Goal: Obtain resource: Download file/media

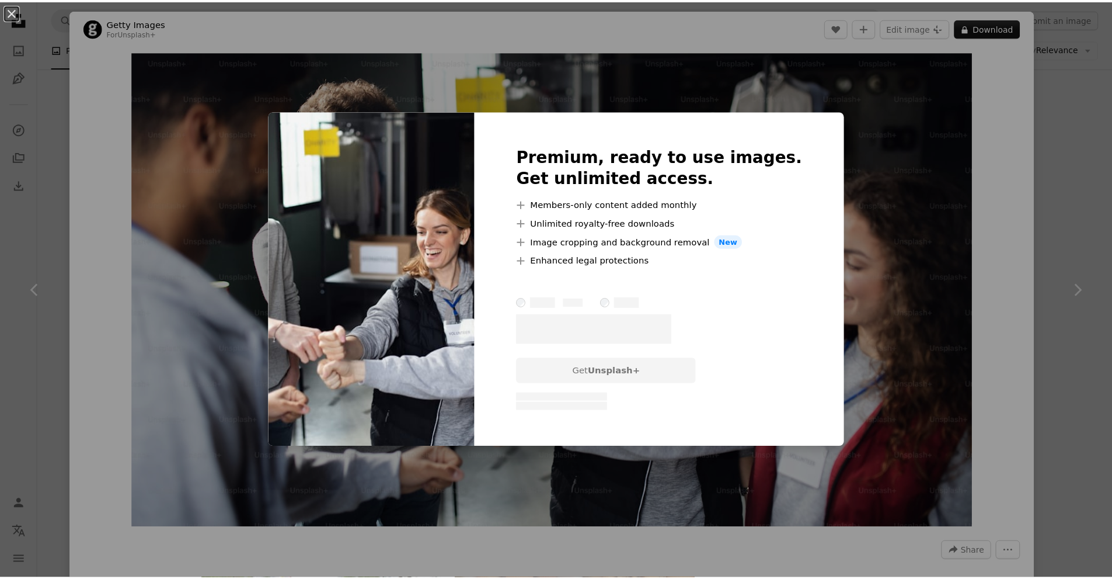
scroll to position [292, 0]
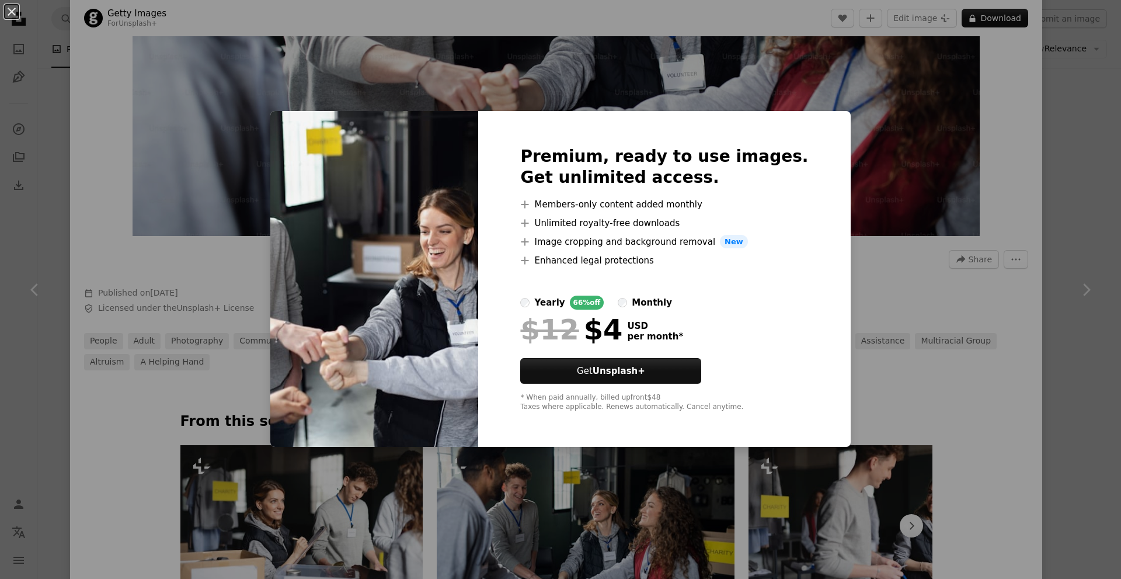
click at [810, 172] on div "Premium, ready to use images. Get unlimited access. A plus sign Members-only co…" at bounding box center [664, 279] width 372 height 336
click at [0, 33] on div "An X shape Premium, ready to use images. Get unlimited access. A plus sign Memb…" at bounding box center [560, 289] width 1121 height 579
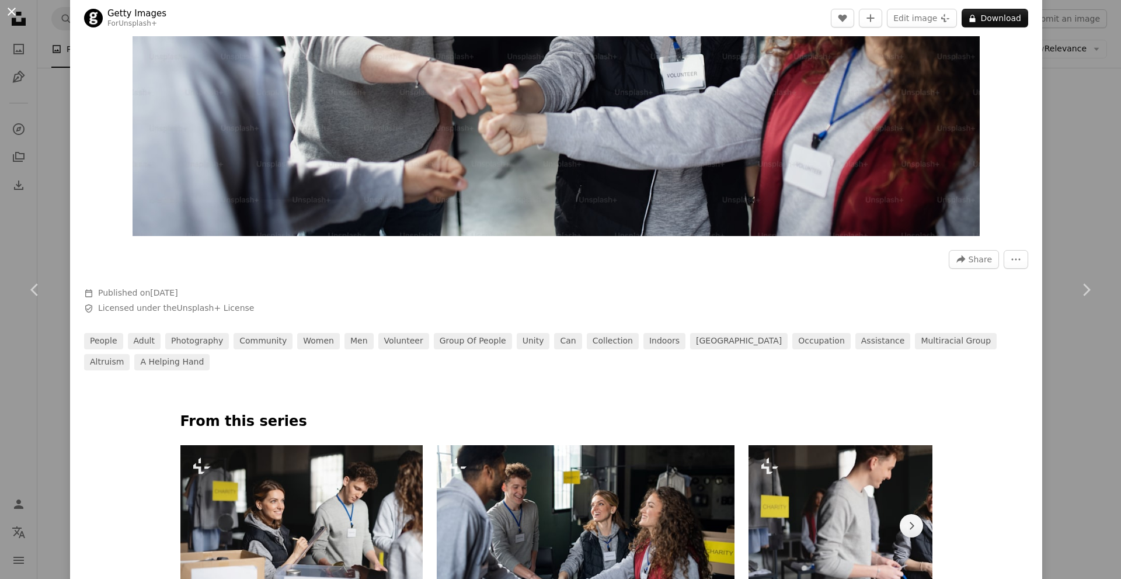
click at [6, 7] on button "An X shape" at bounding box center [12, 12] width 14 height 14
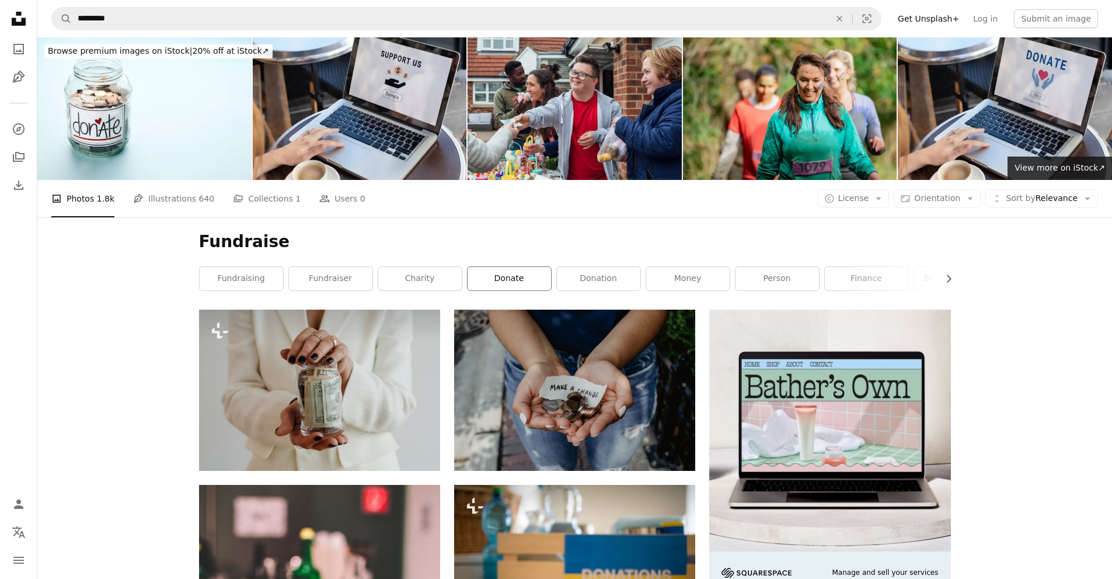
click at [481, 267] on link "donate" at bounding box center [510, 278] width 84 height 23
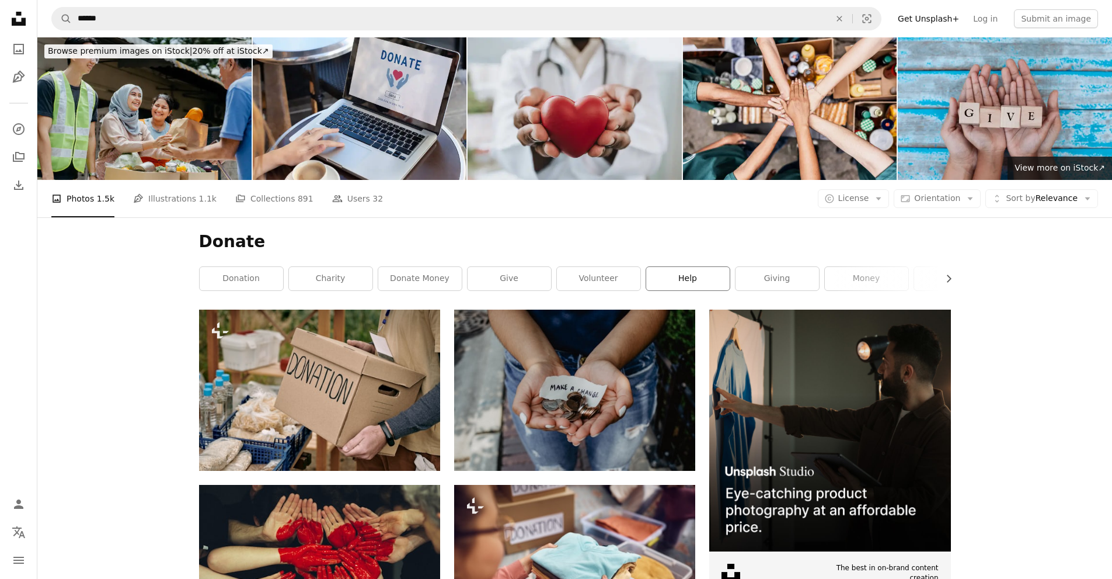
click at [651, 267] on link "help" at bounding box center [688, 278] width 84 height 23
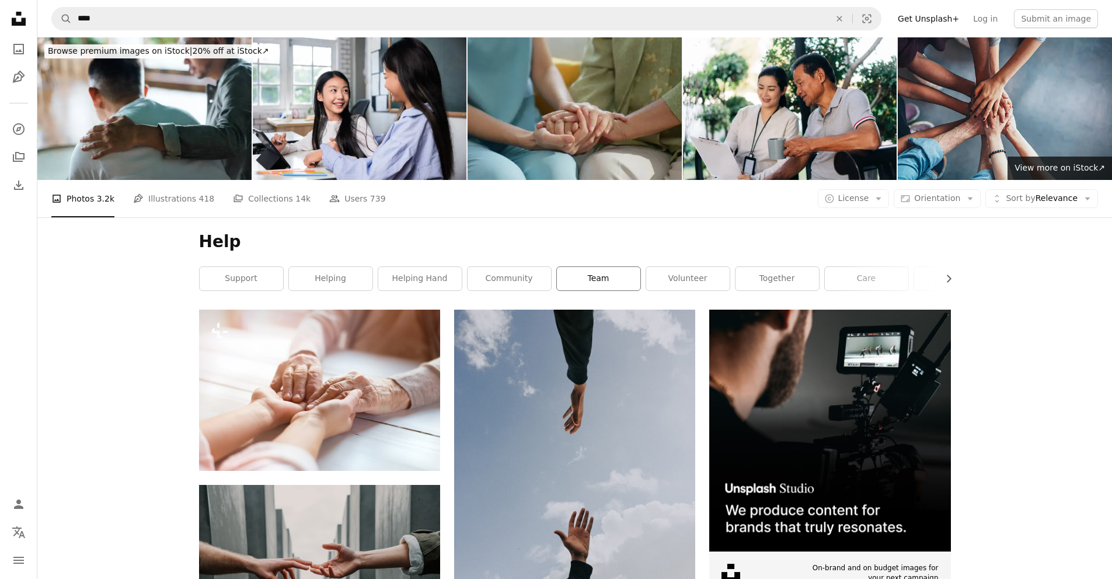
click at [640, 266] on div "support helping helping hand community team volunteer together care charity han…" at bounding box center [575, 278] width 752 height 25
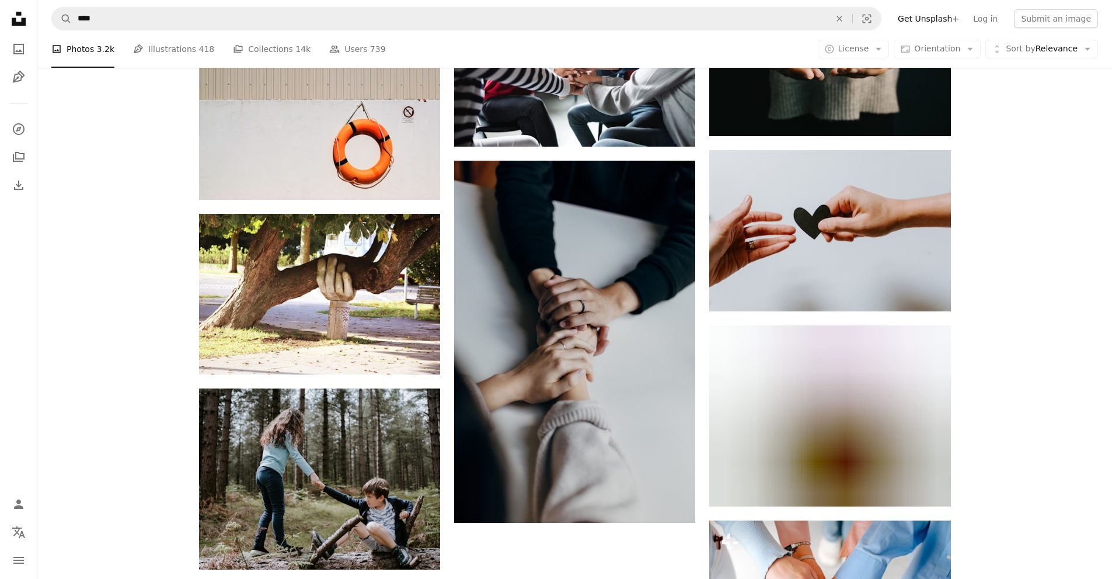
scroll to position [1299, 0]
